Goal: Information Seeking & Learning: Check status

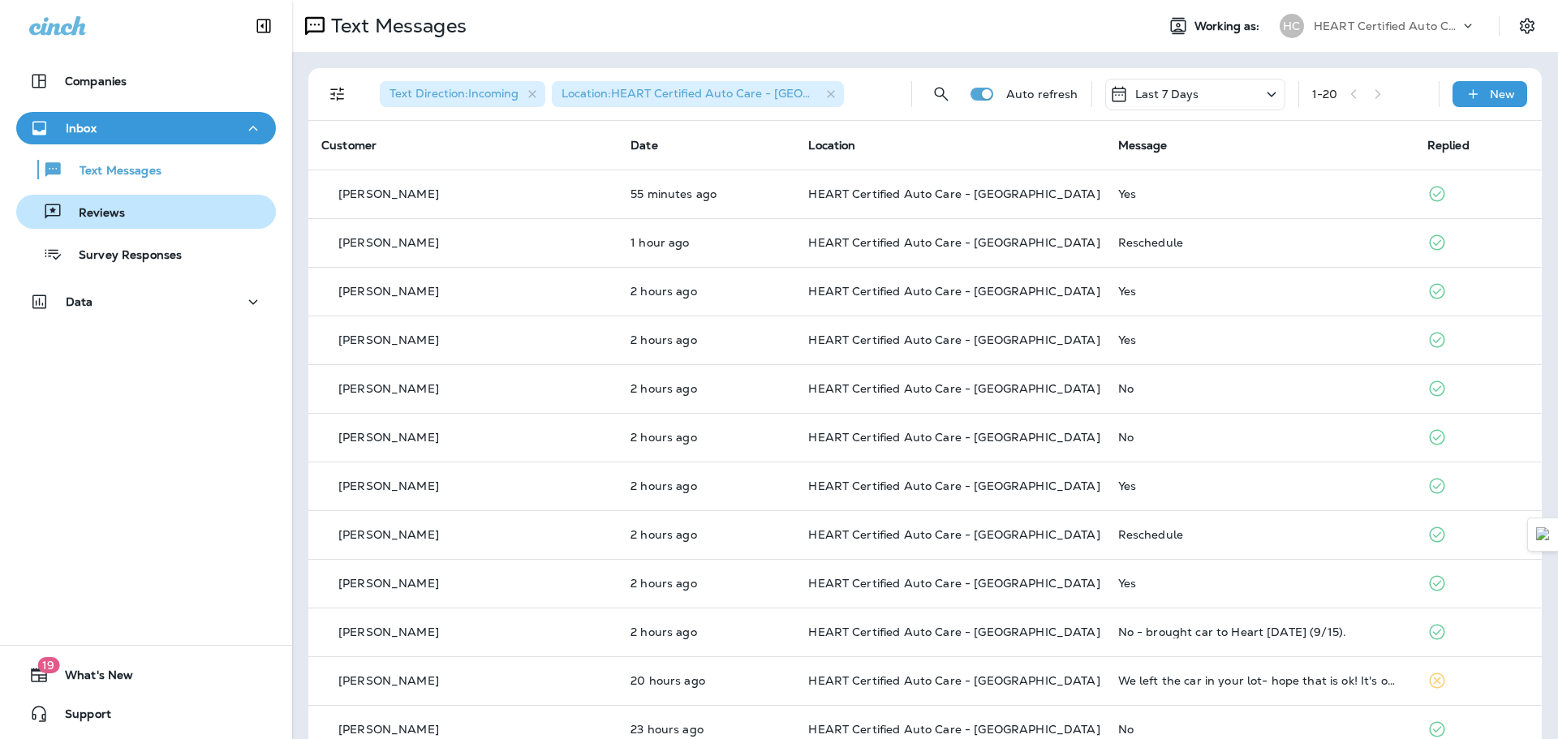
click at [119, 212] on p "Reviews" at bounding box center [93, 213] width 62 height 15
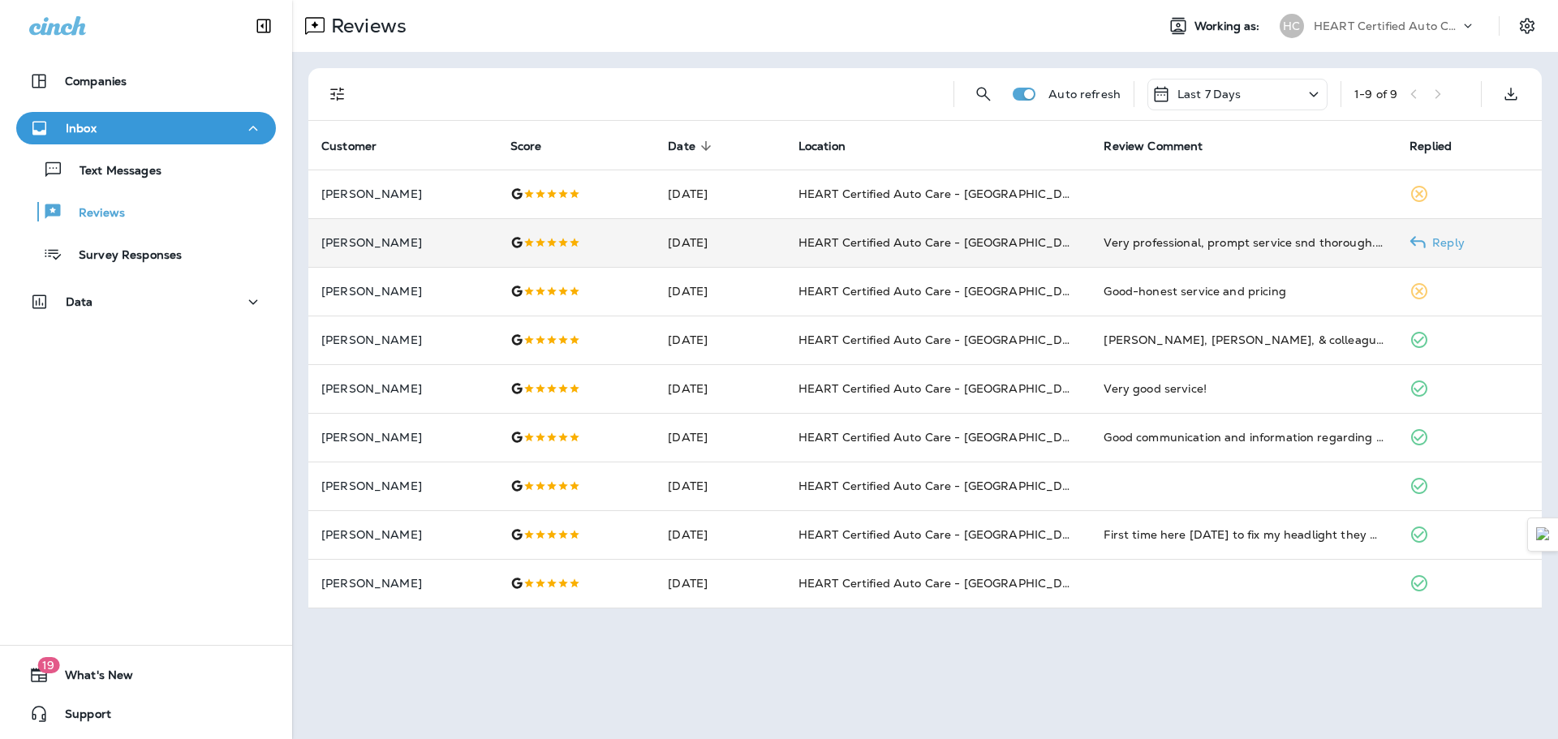
click at [1225, 233] on td "Very professional, prompt service snd thorough. So happy I found them!" at bounding box center [1244, 242] width 306 height 49
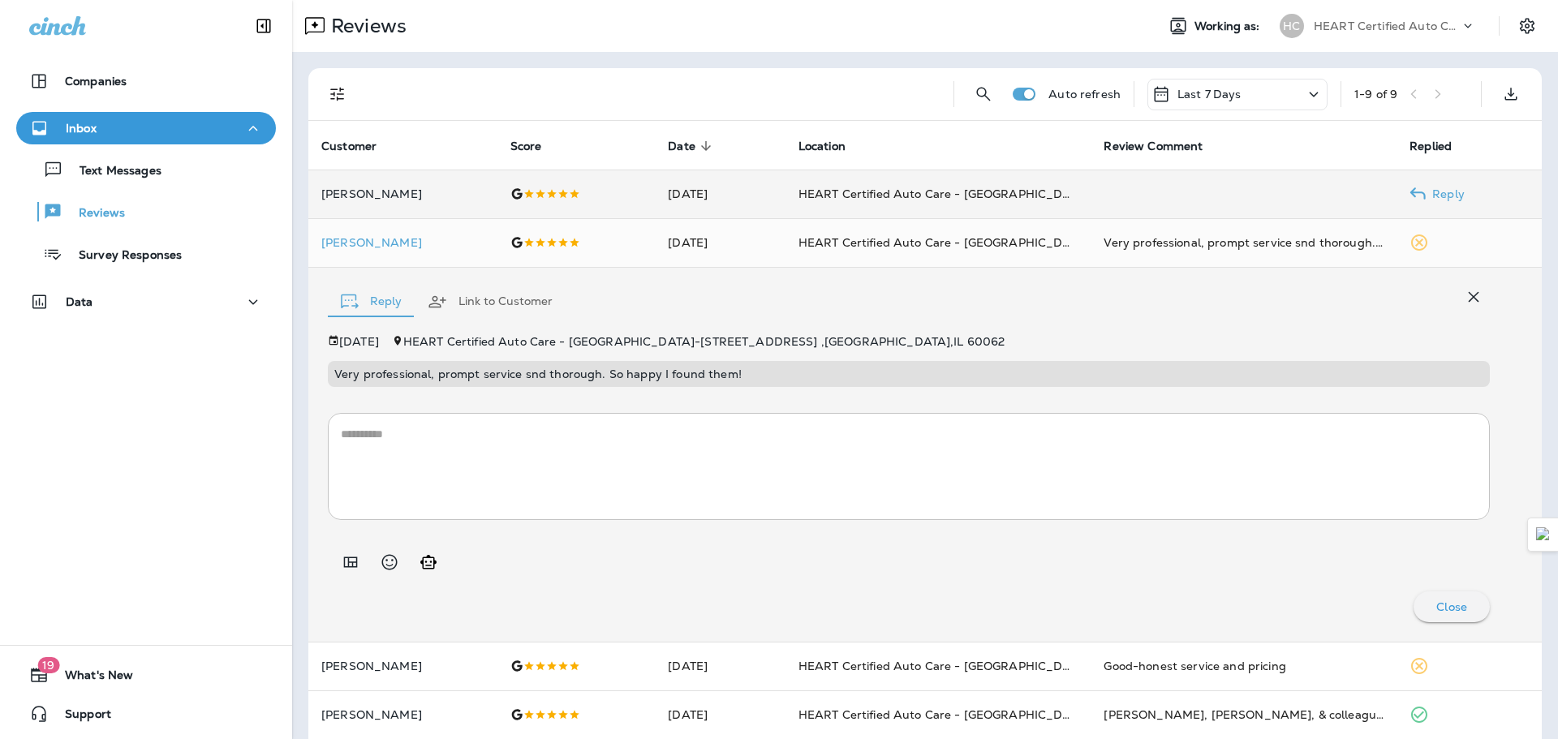
click at [1097, 195] on td at bounding box center [1244, 194] width 306 height 49
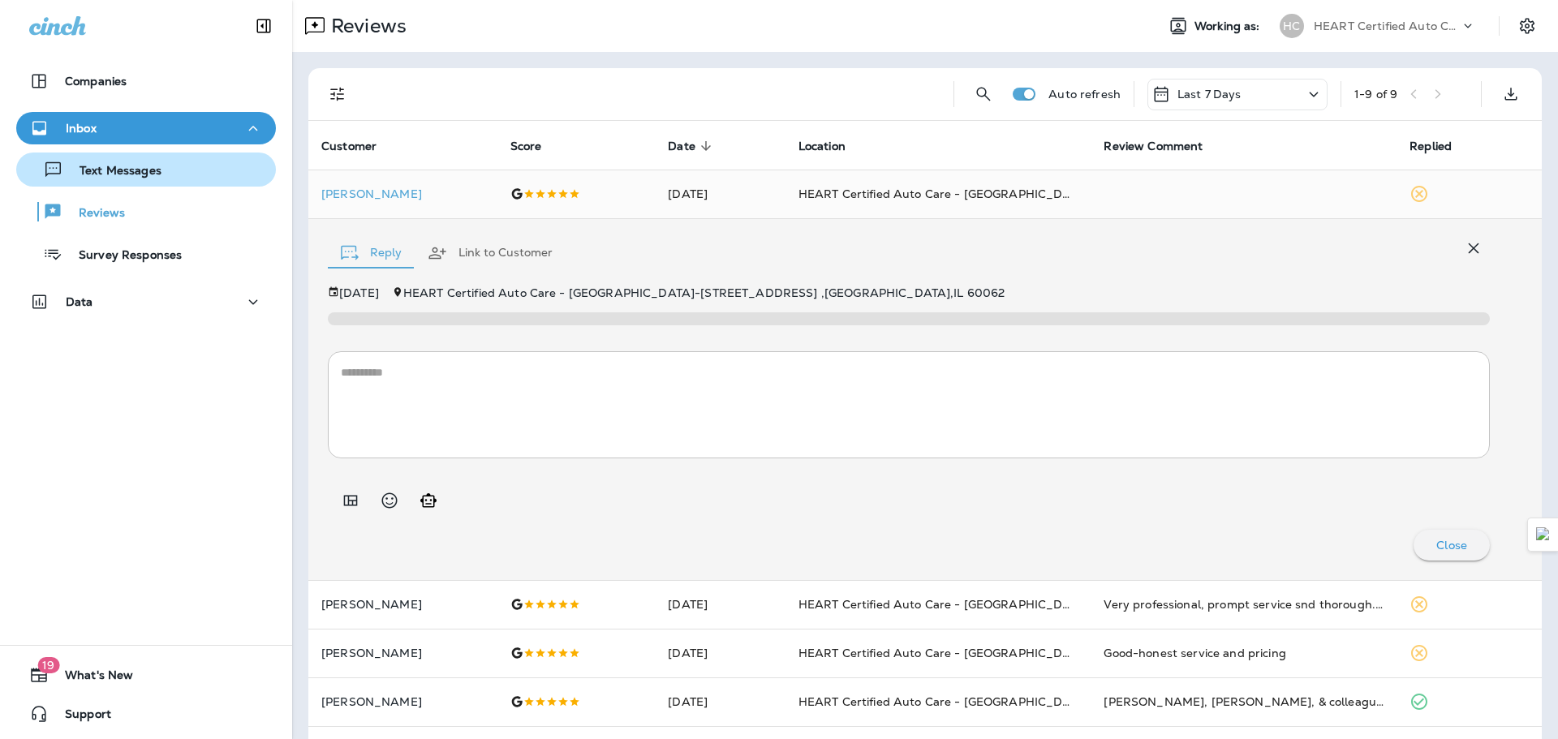
click at [158, 161] on div "Text Messages" at bounding box center [92, 169] width 139 height 24
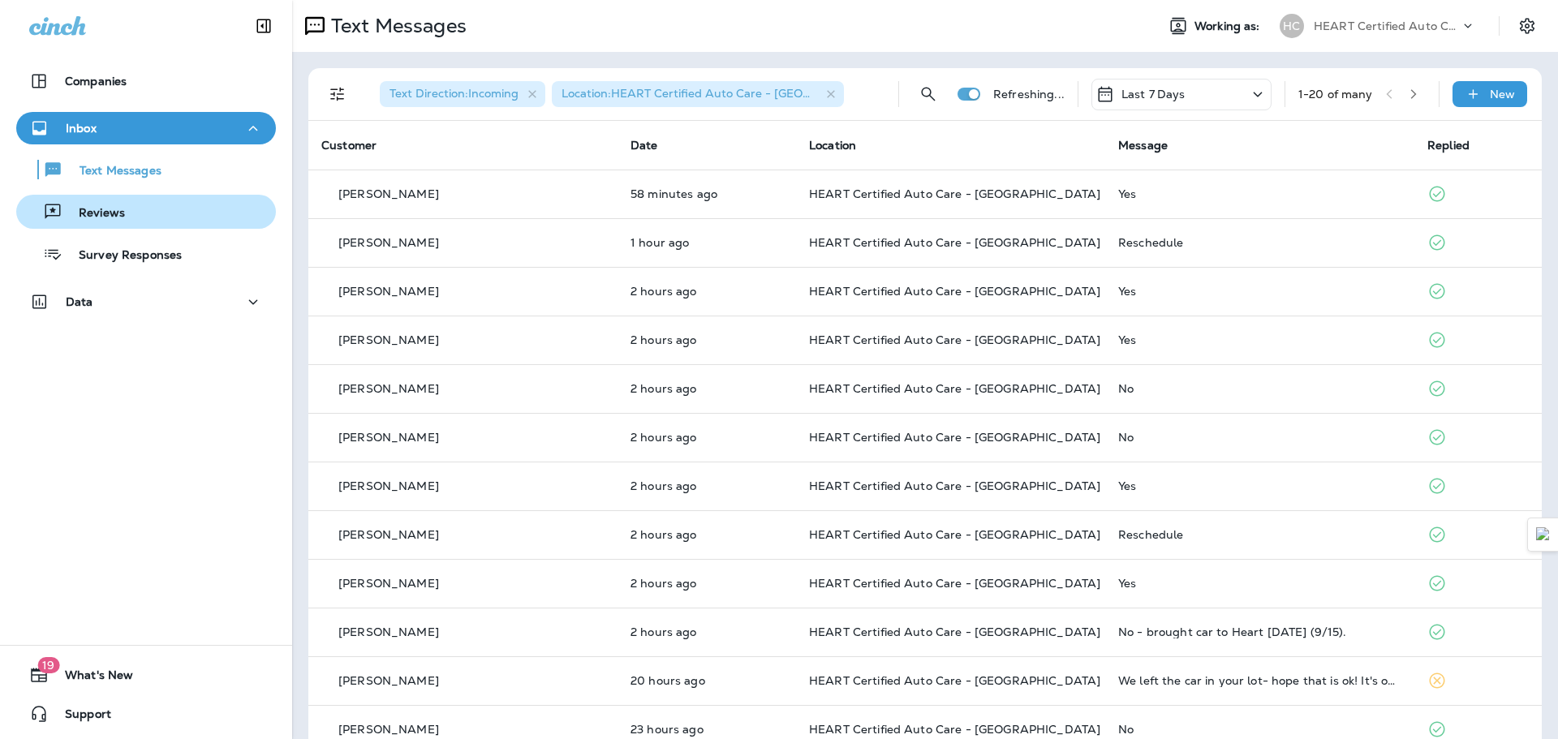
click at [126, 215] on div "Reviews" at bounding box center [146, 212] width 247 height 24
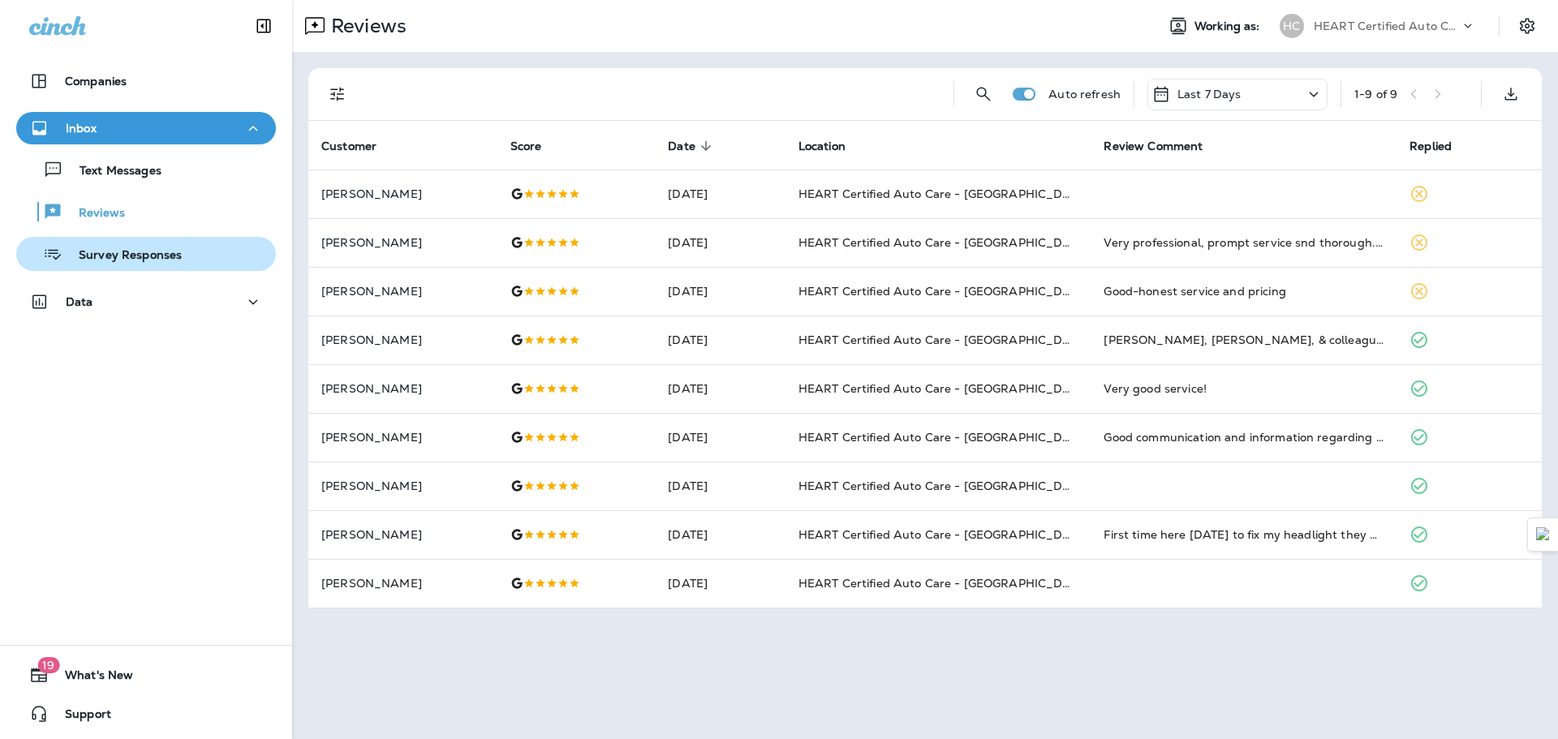
click at [175, 248] on p "Survey Responses" at bounding box center [121, 255] width 119 height 15
